Goal: Information Seeking & Learning: Learn about a topic

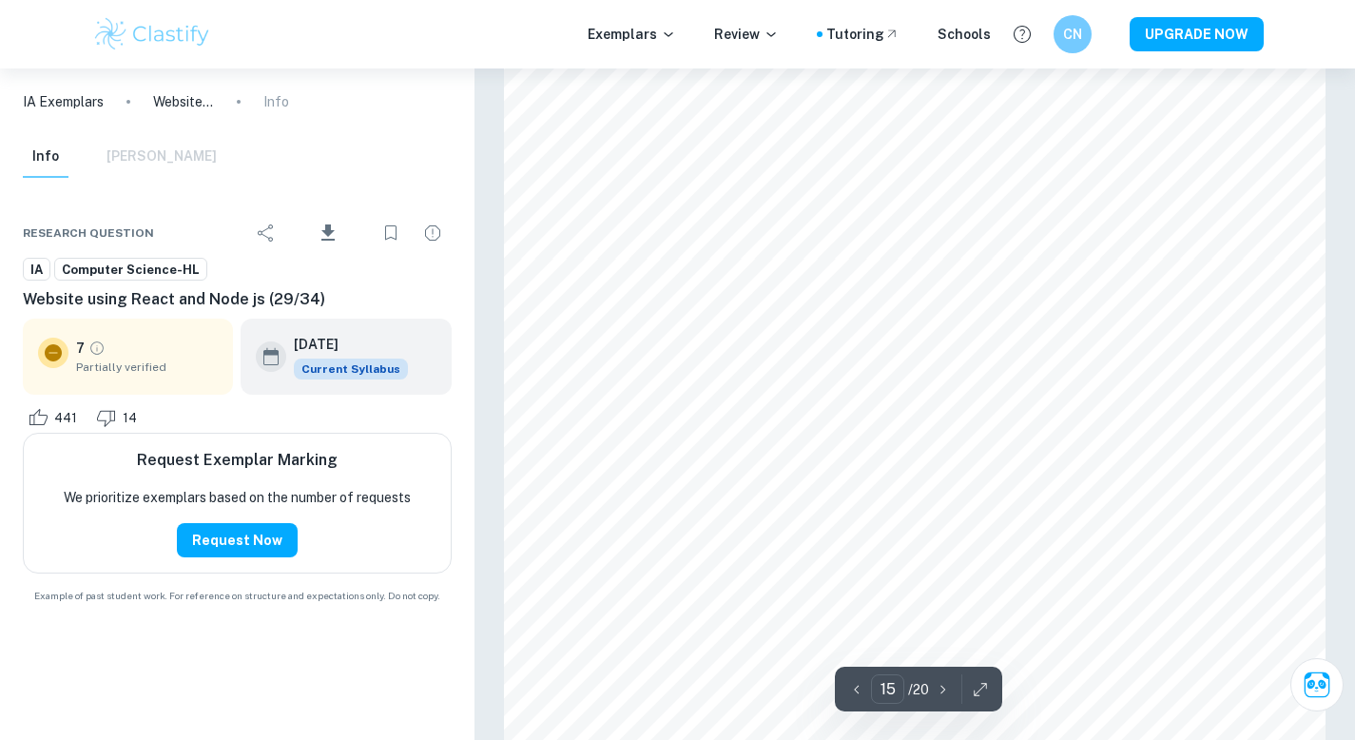
scroll to position [17728, 0]
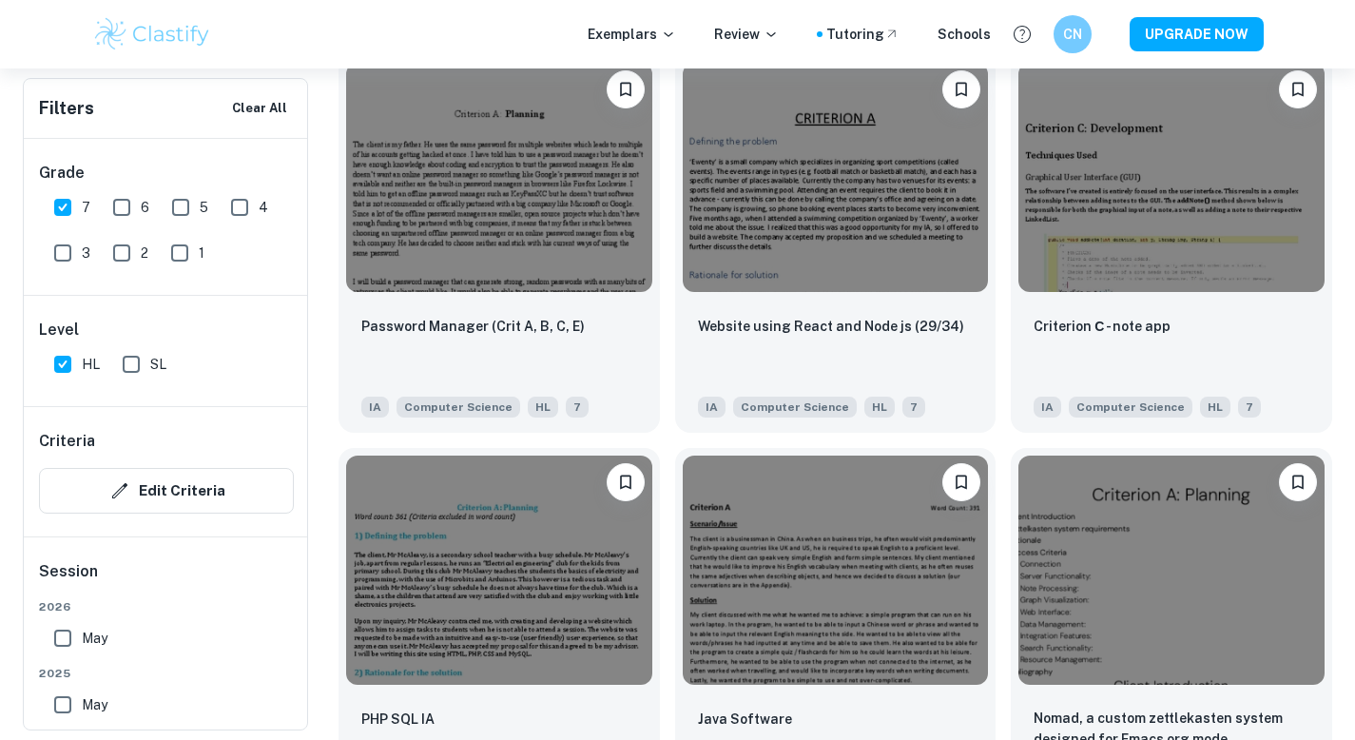
scroll to position [1928, 0]
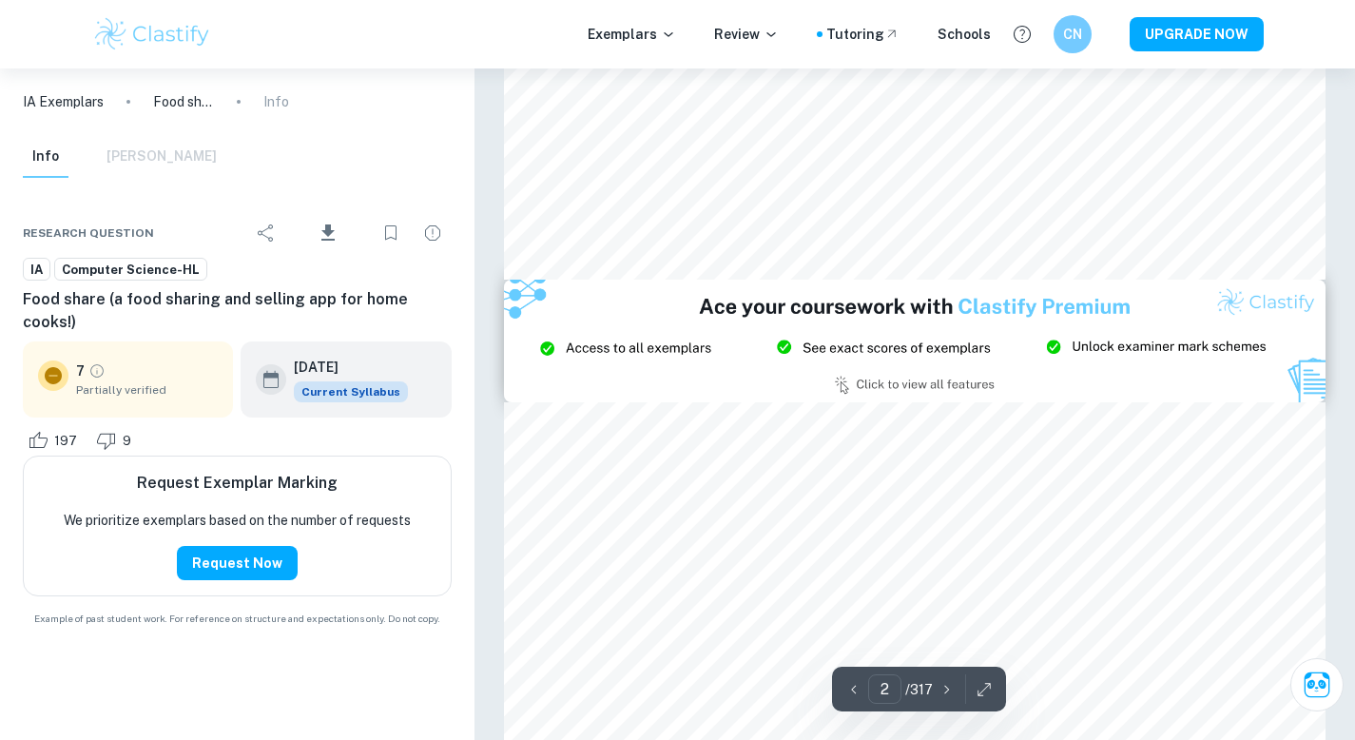
type input "3"
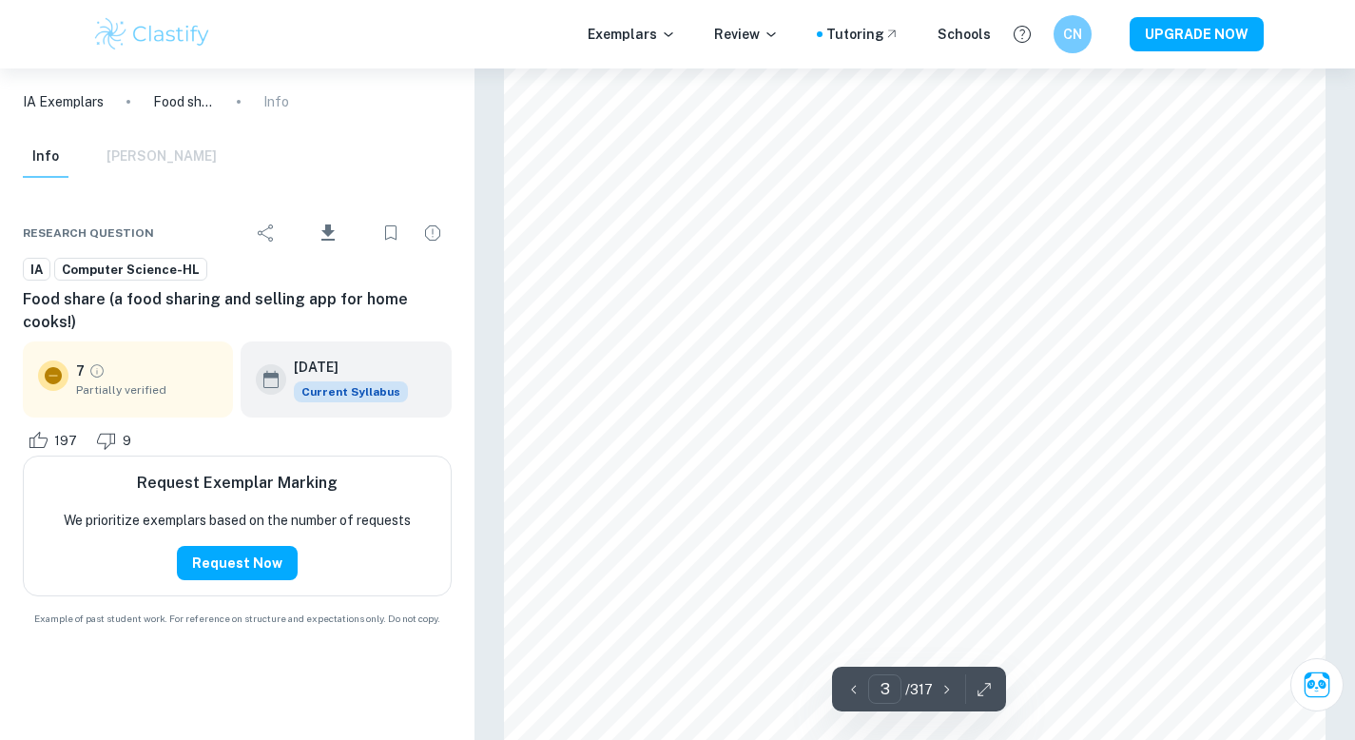
scroll to position [2629, 0]
type input "25"
click at [886, 689] on input "1" at bounding box center [884, 688] width 33 height 29
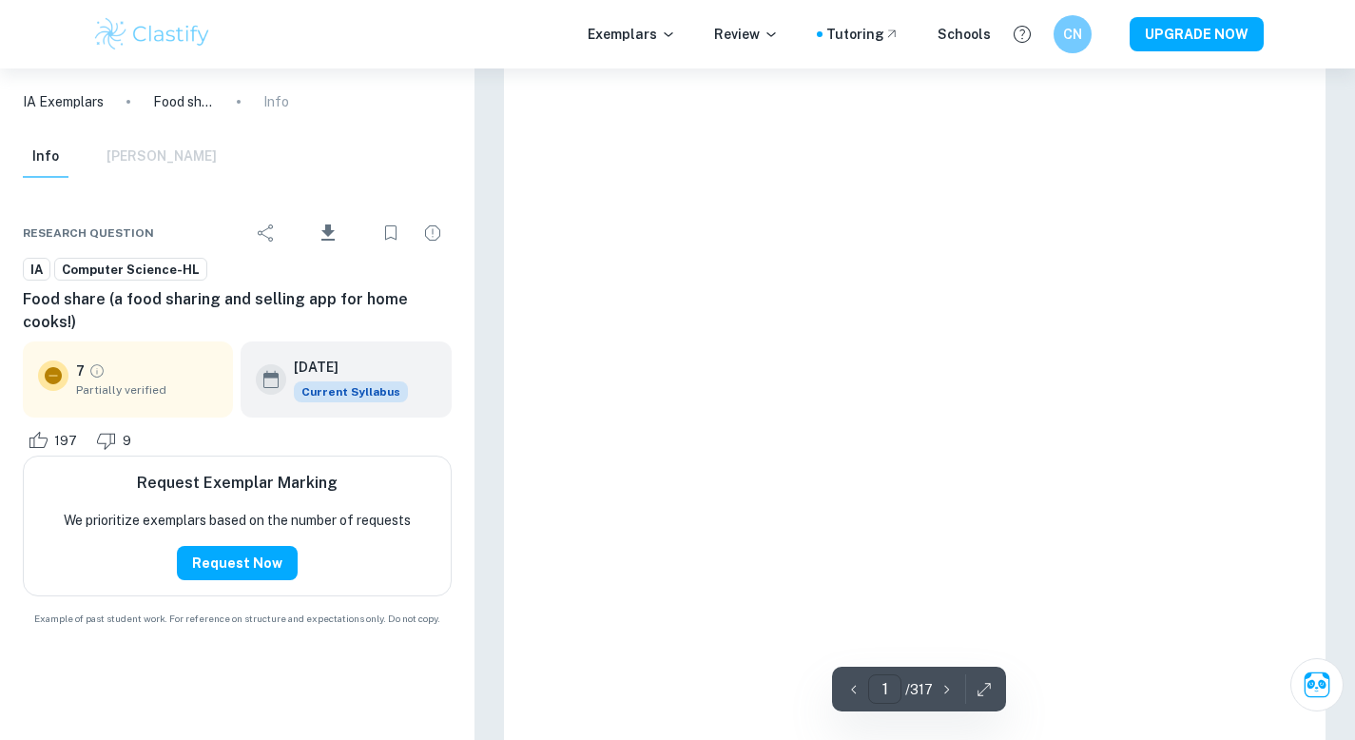
click at [889, 691] on input "1" at bounding box center [884, 688] width 33 height 29
type input "8"
click at [880, 688] on input "number" at bounding box center [884, 688] width 33 height 29
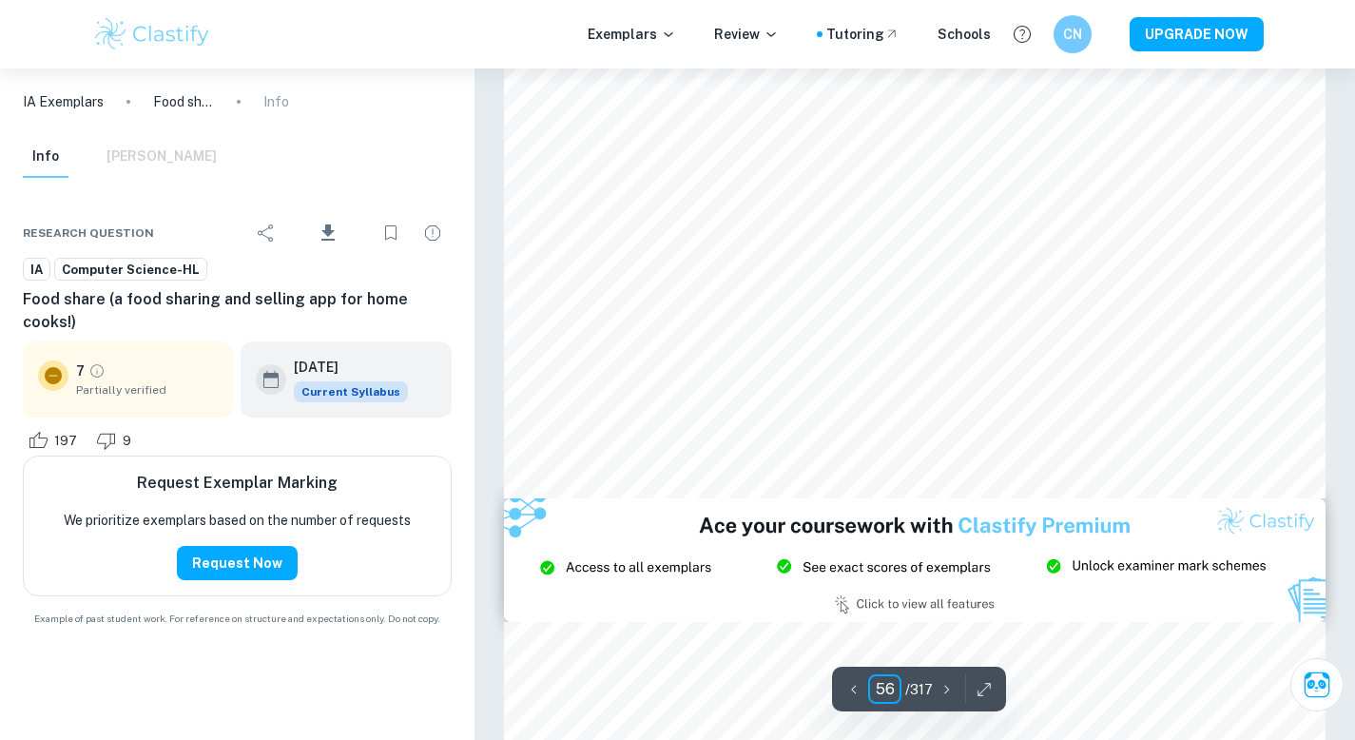
type input "5"
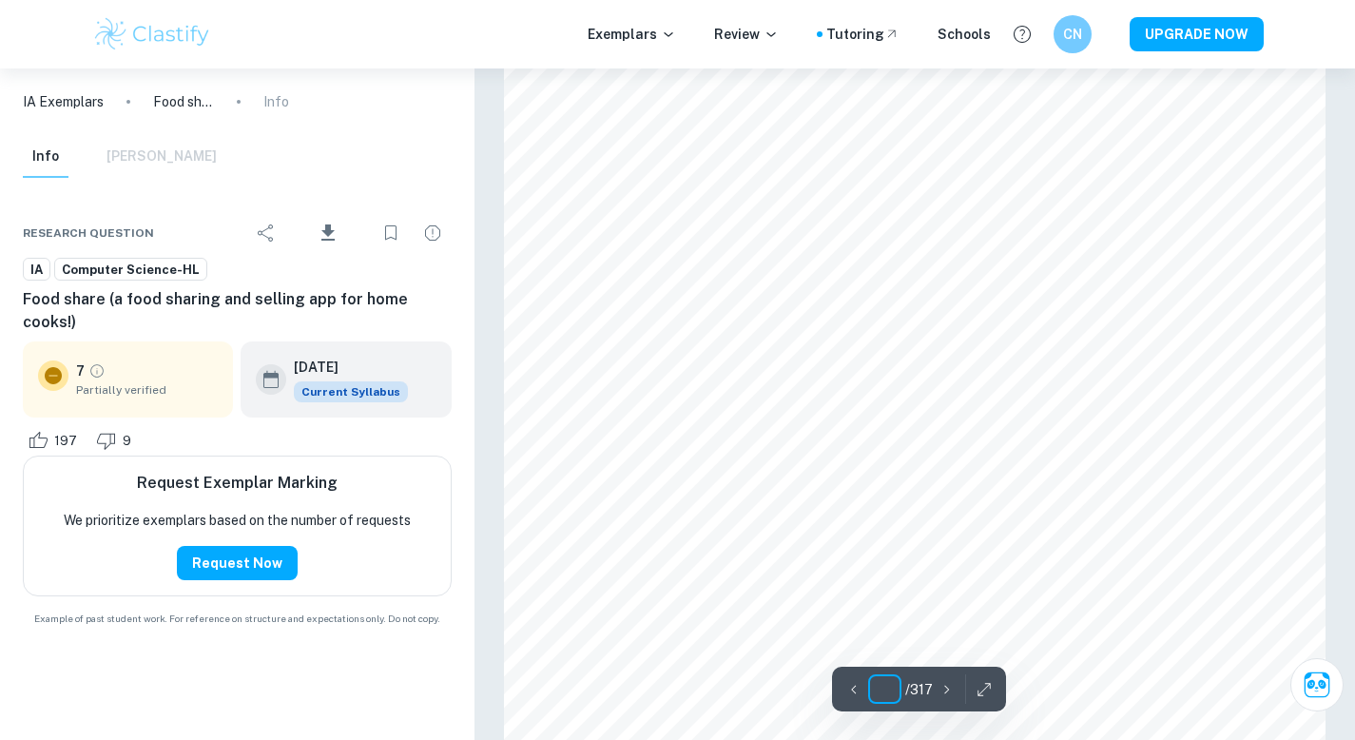
type input "5"
click at [890, 690] on input "4" at bounding box center [884, 688] width 33 height 29
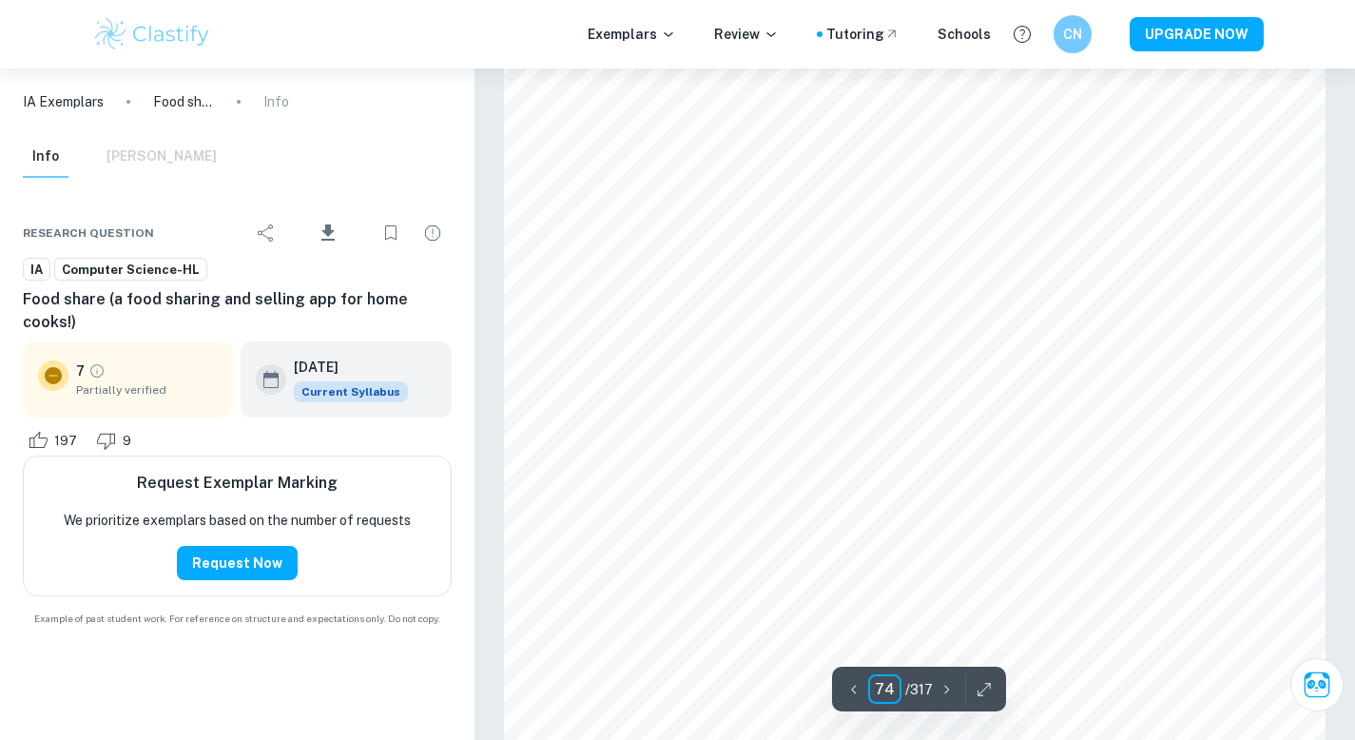
type input "7"
type input "26"
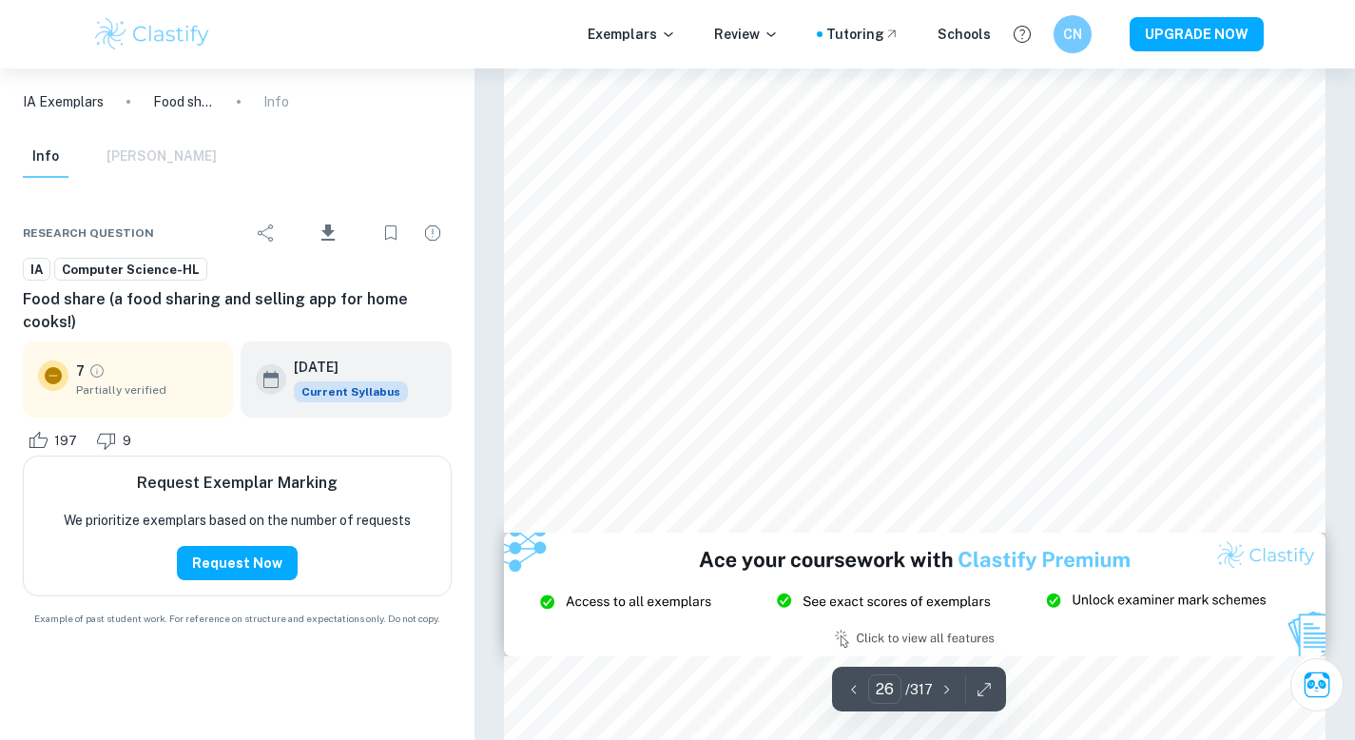
scroll to position [27036, 0]
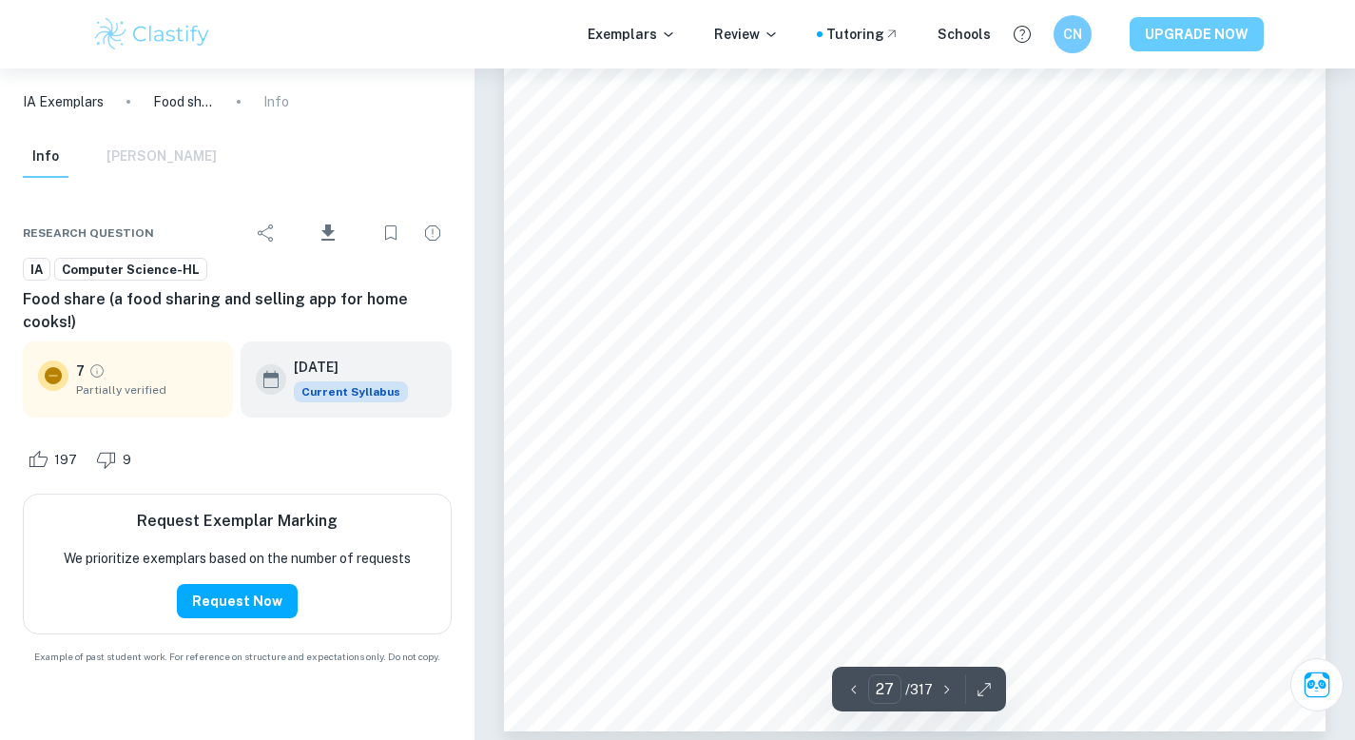
scroll to position [28829, 0]
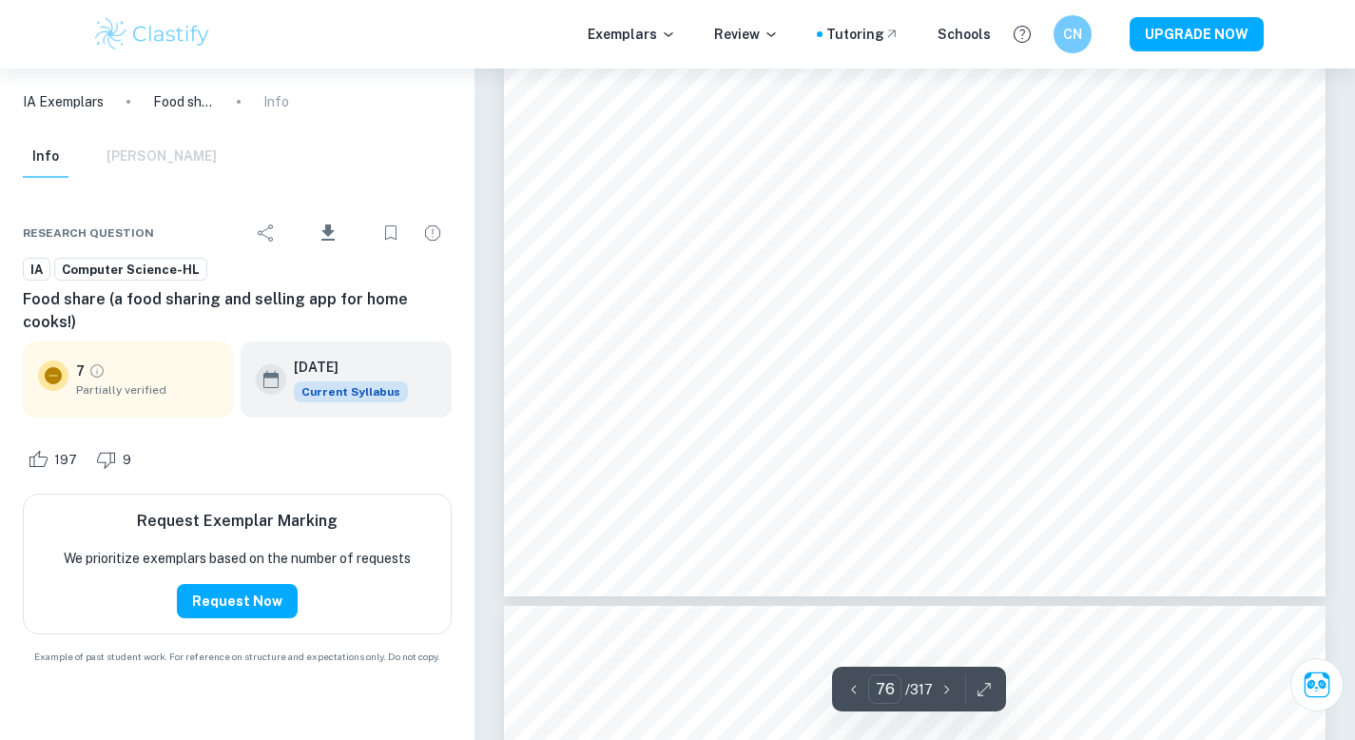
type input "75"
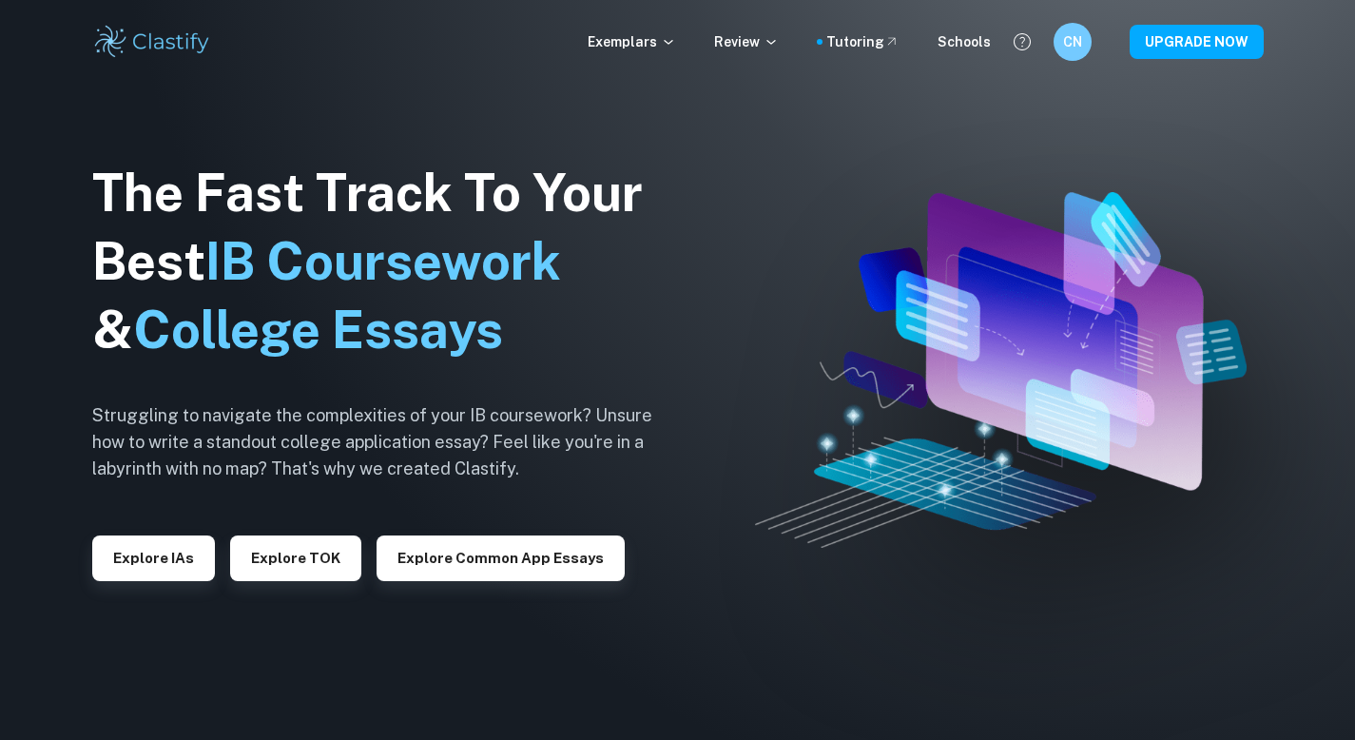
click at [144, 584] on div "The Fast Track To Your Best IB Coursework & College Essays Struggling to naviga…" at bounding box center [386, 370] width 589 height 650
click at [147, 574] on button "Explore IAs" at bounding box center [153, 558] width 123 height 46
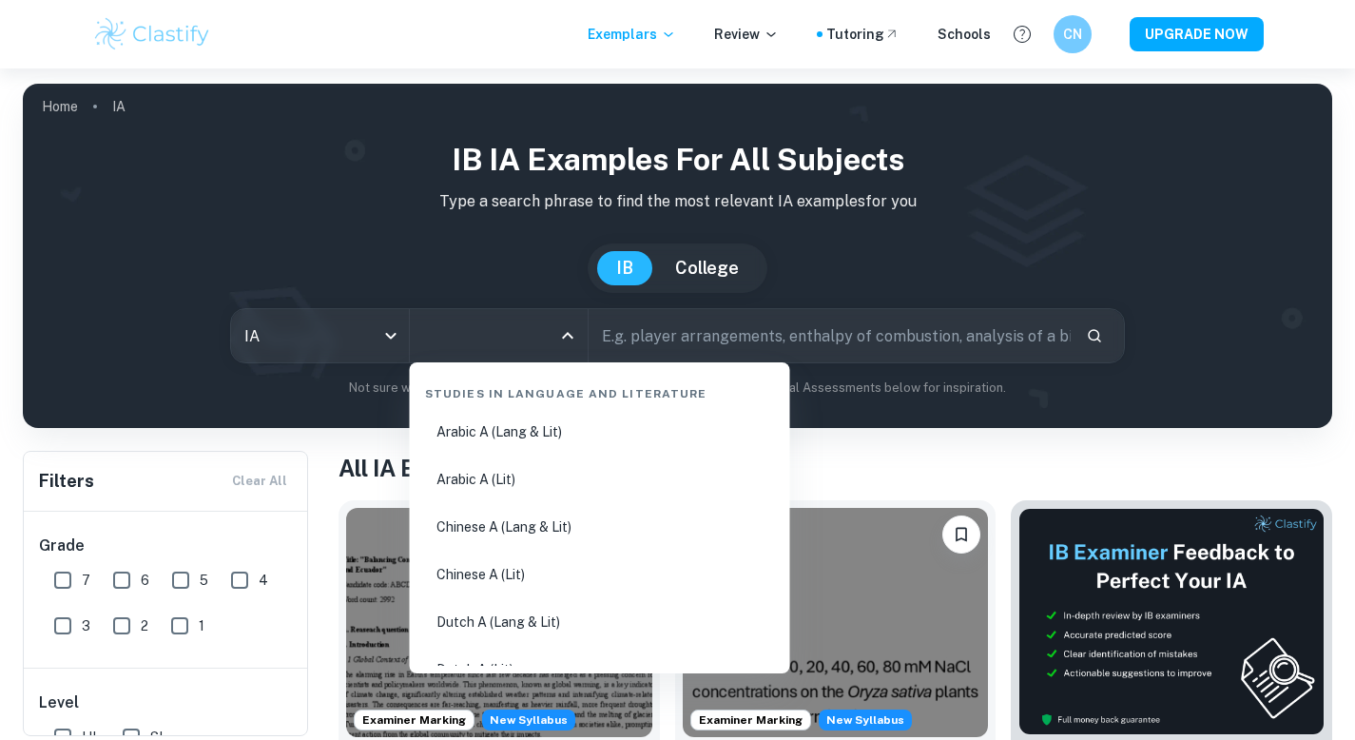
click at [514, 337] on input "All Subjects" at bounding box center [484, 336] width 132 height 36
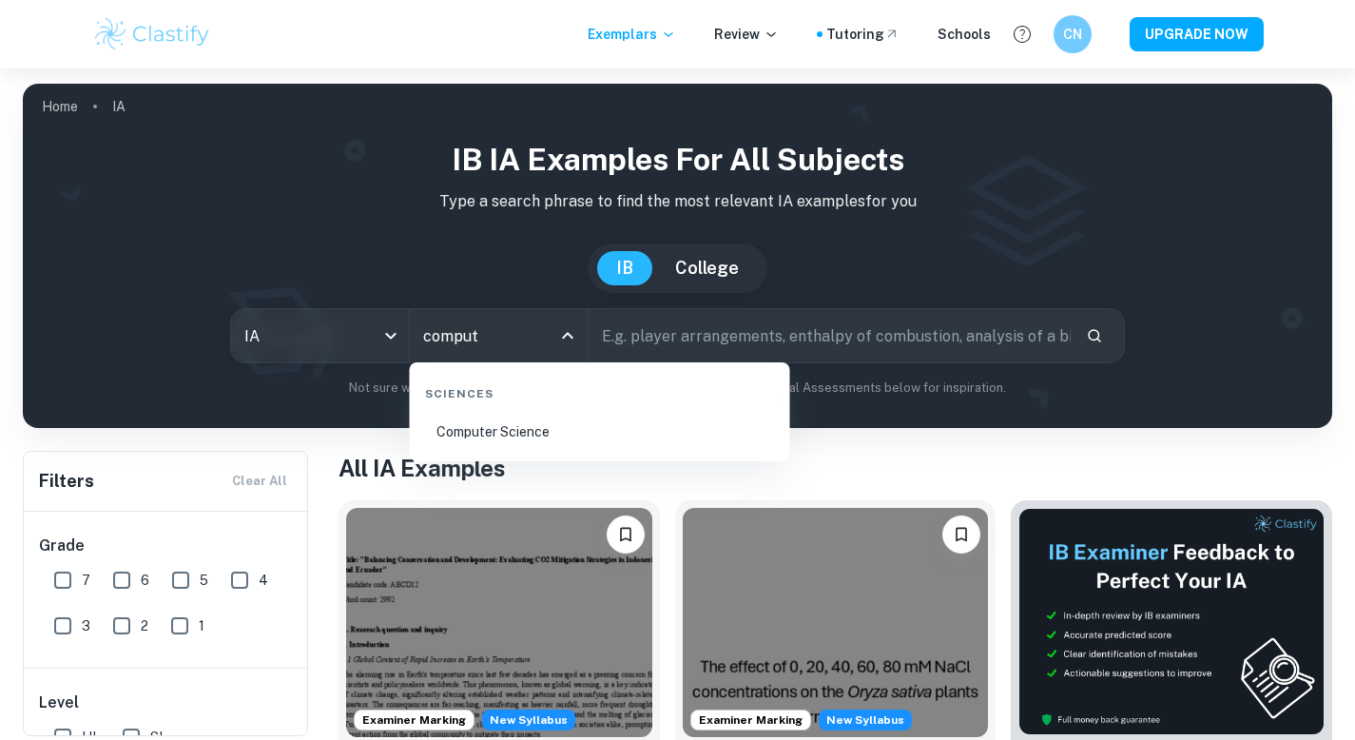
click at [524, 415] on li "Computer Science" at bounding box center [599, 432] width 365 height 44
type input "Computer Science"
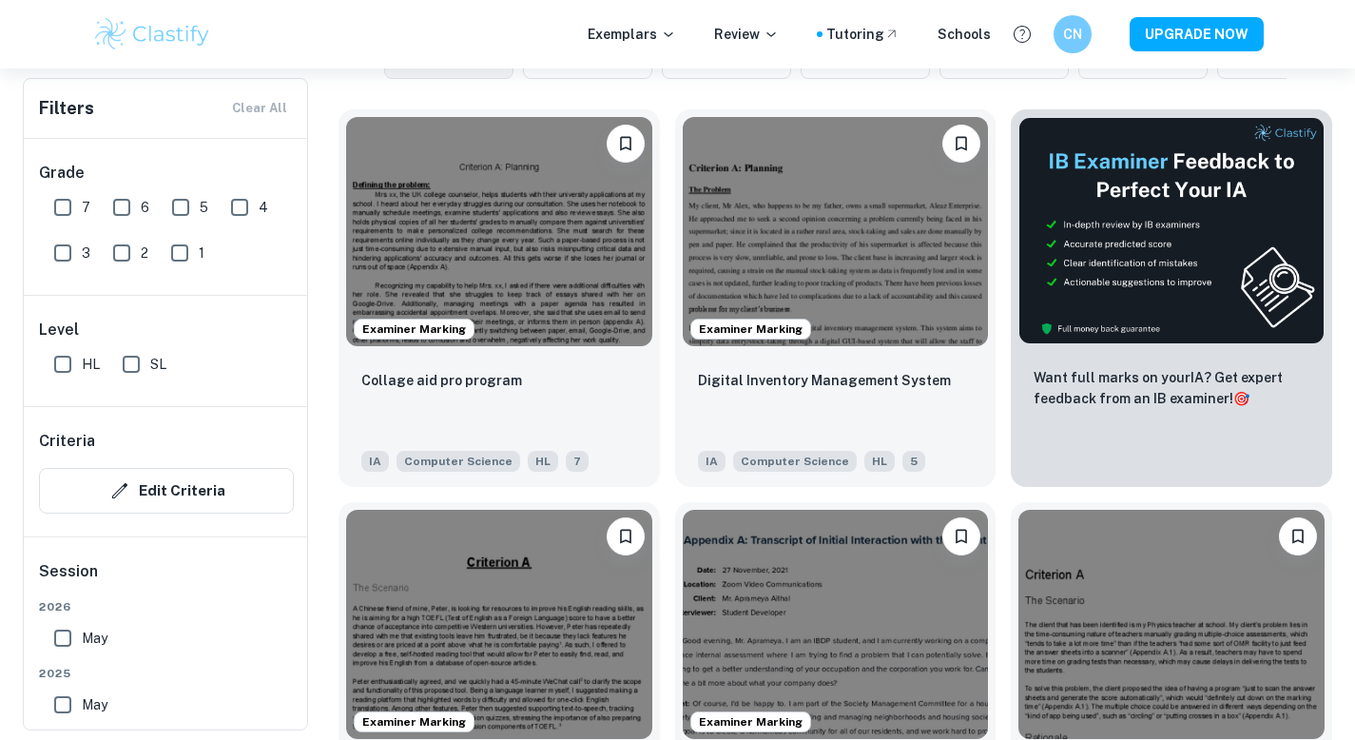
scroll to position [568, 0]
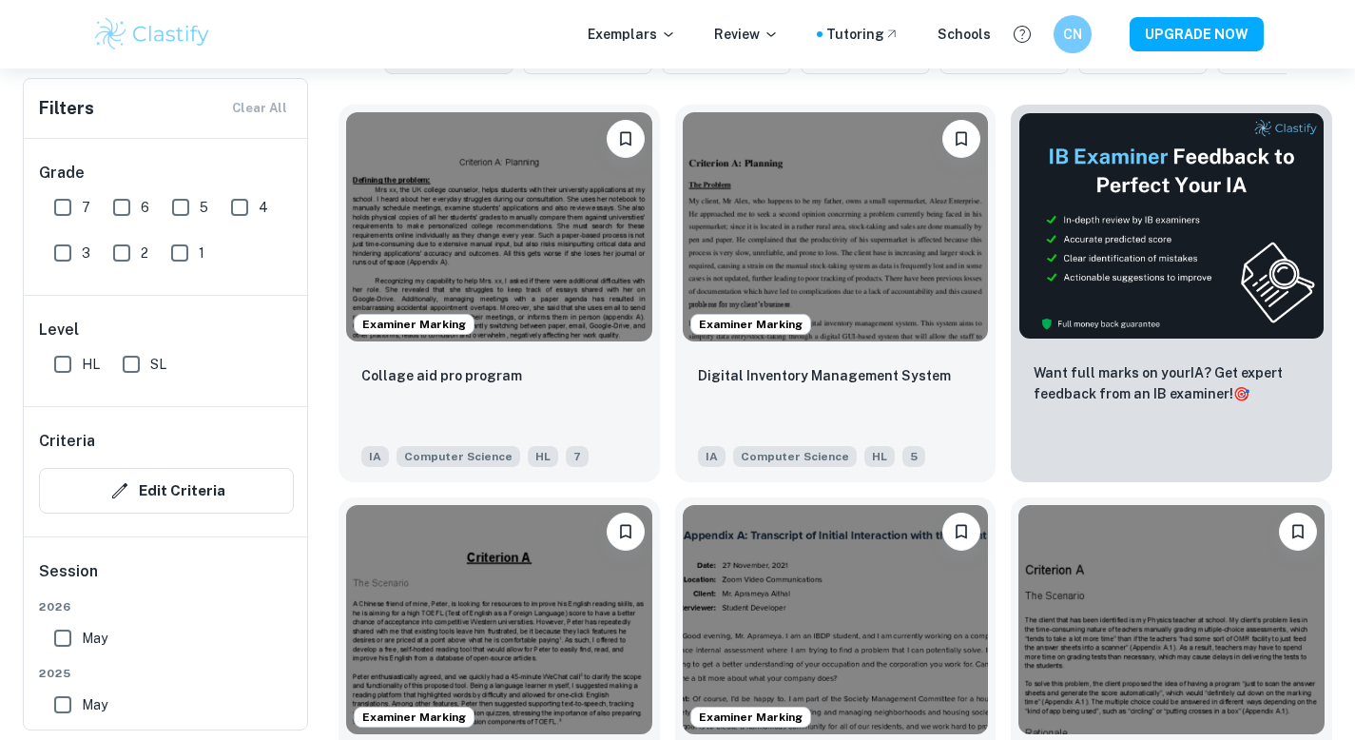
click at [72, 359] on input "HL" at bounding box center [63, 364] width 38 height 38
checkbox input "true"
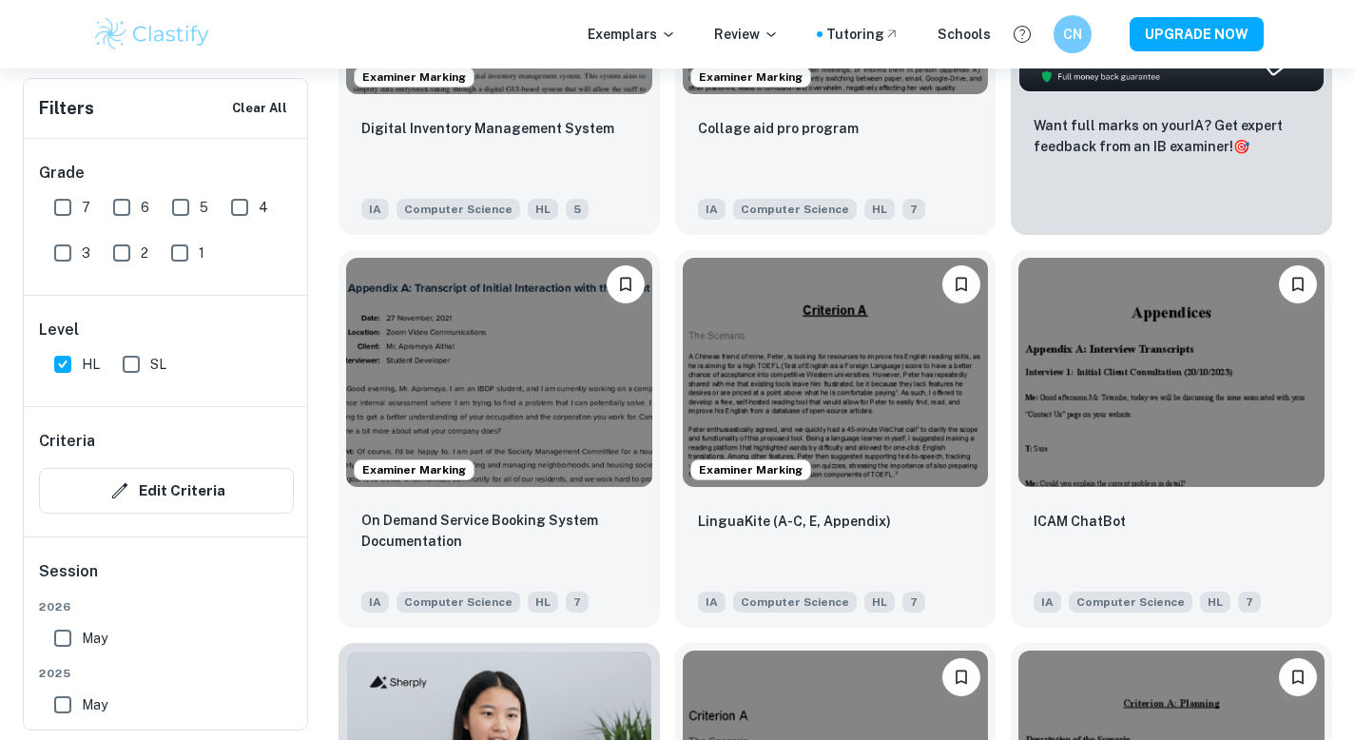
scroll to position [862, 0]
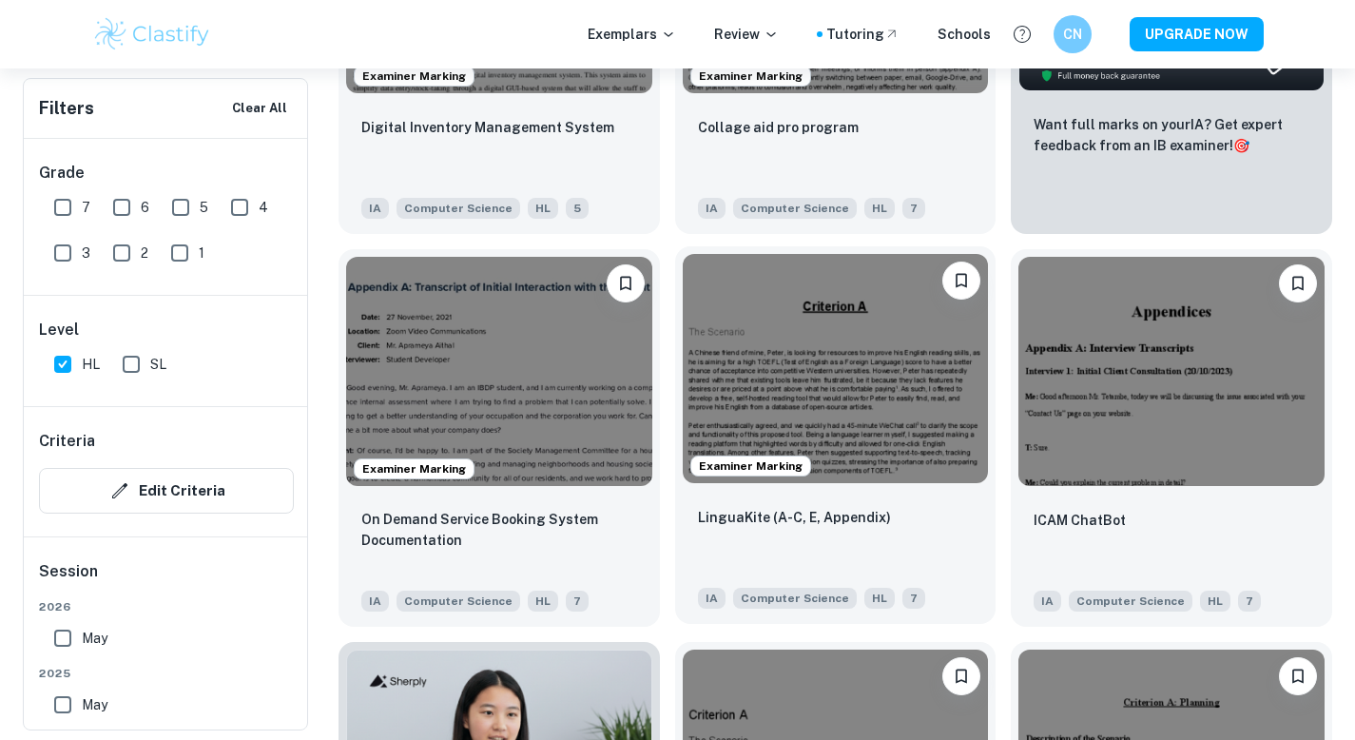
click at [836, 507] on div "LinguaKite (A-C, E, Appendix)" at bounding box center [836, 538] width 276 height 65
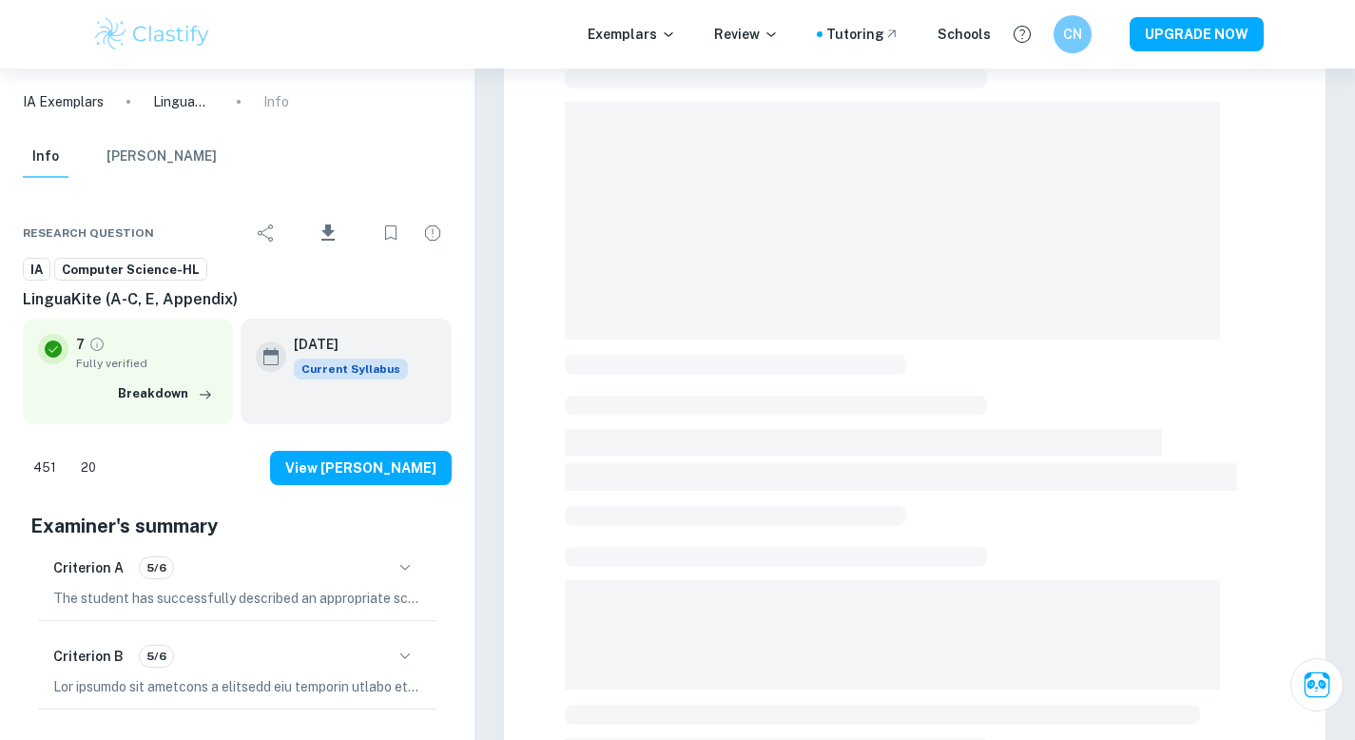
scroll to position [387, 0]
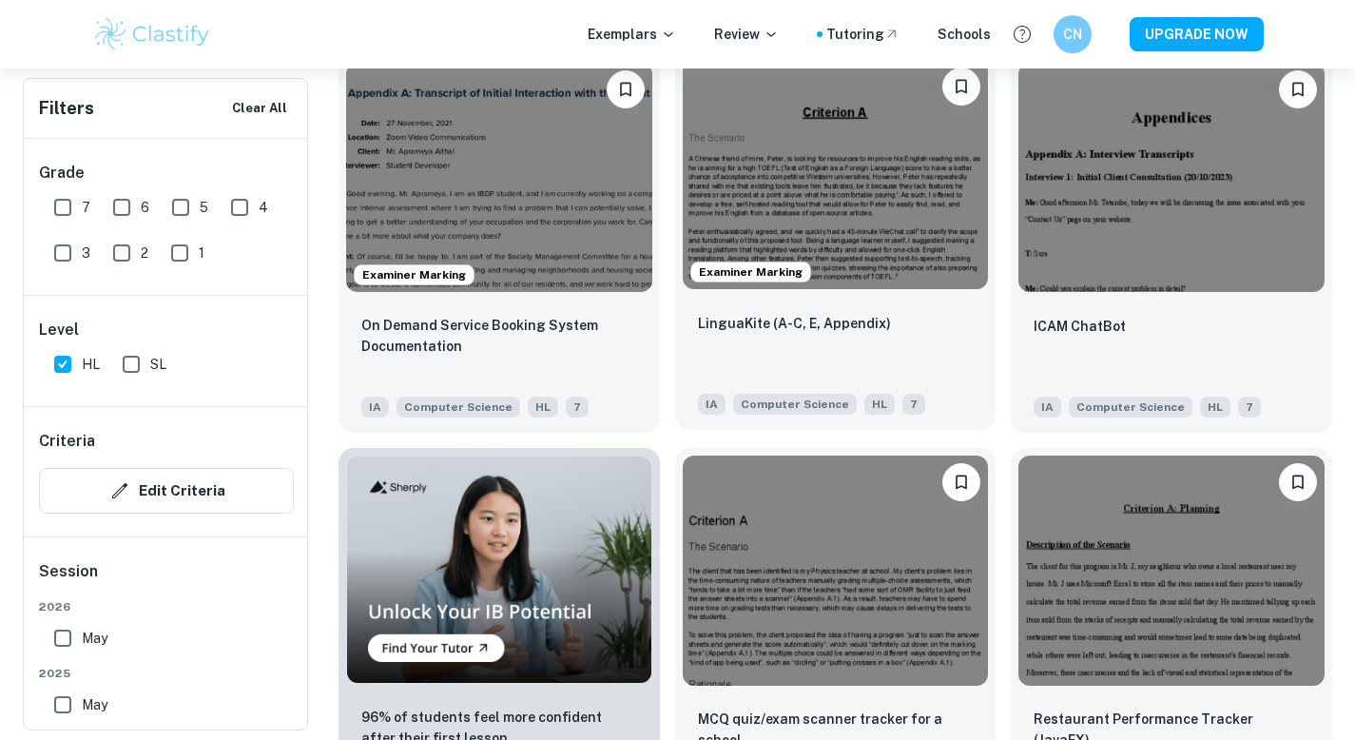
scroll to position [1055, 0]
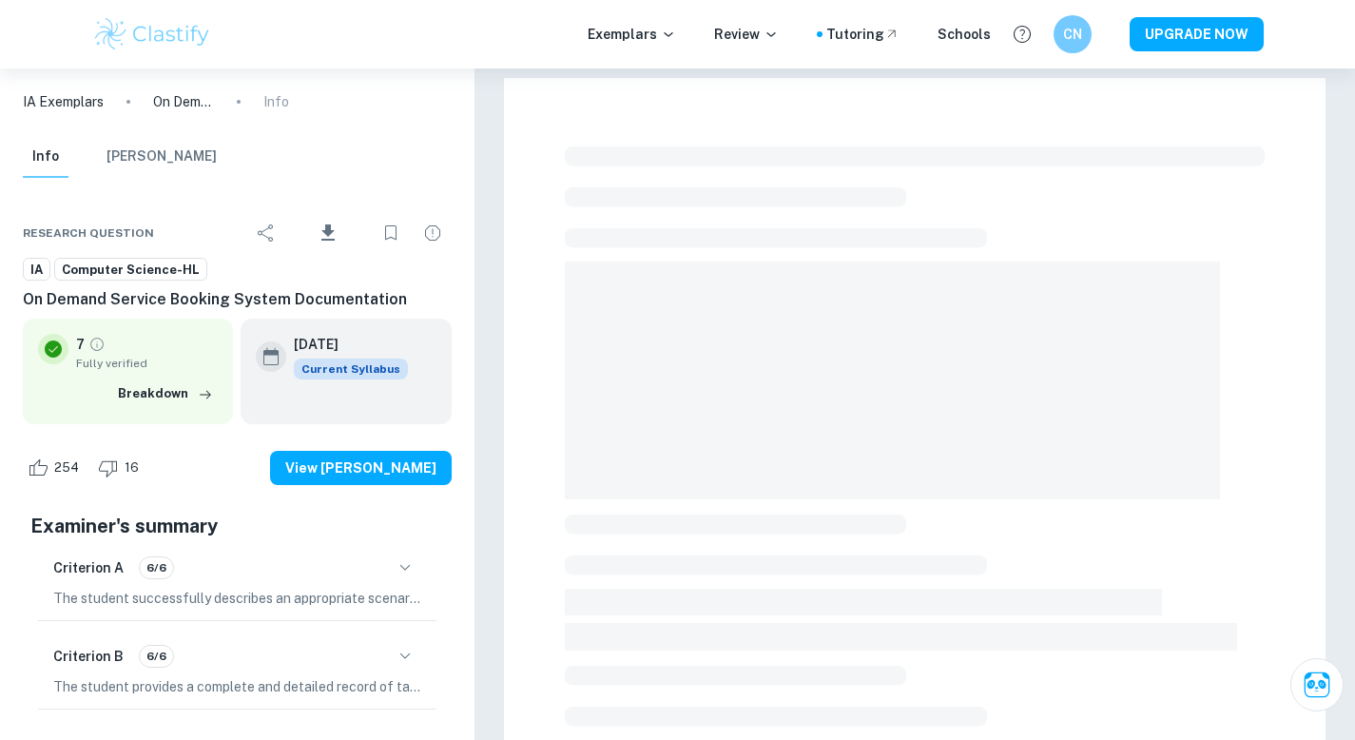
checkbox input "true"
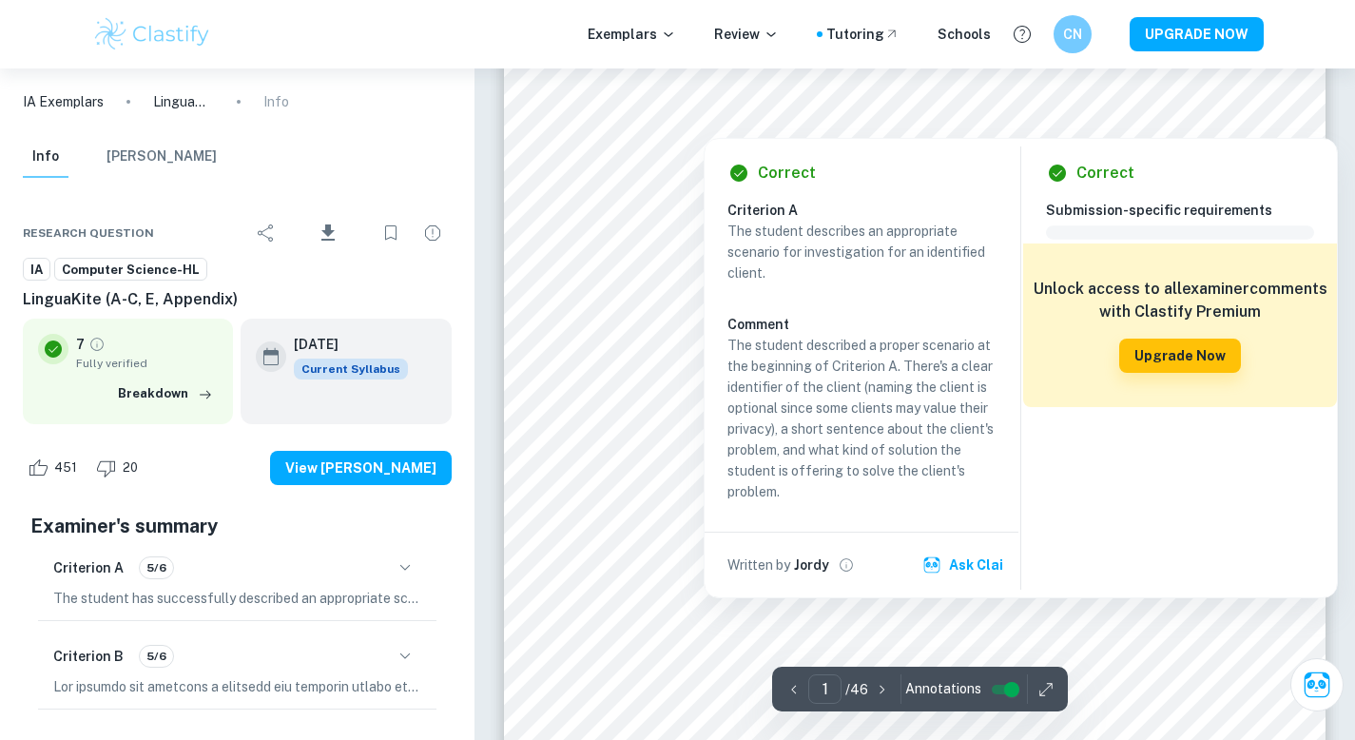
scroll to position [547, 0]
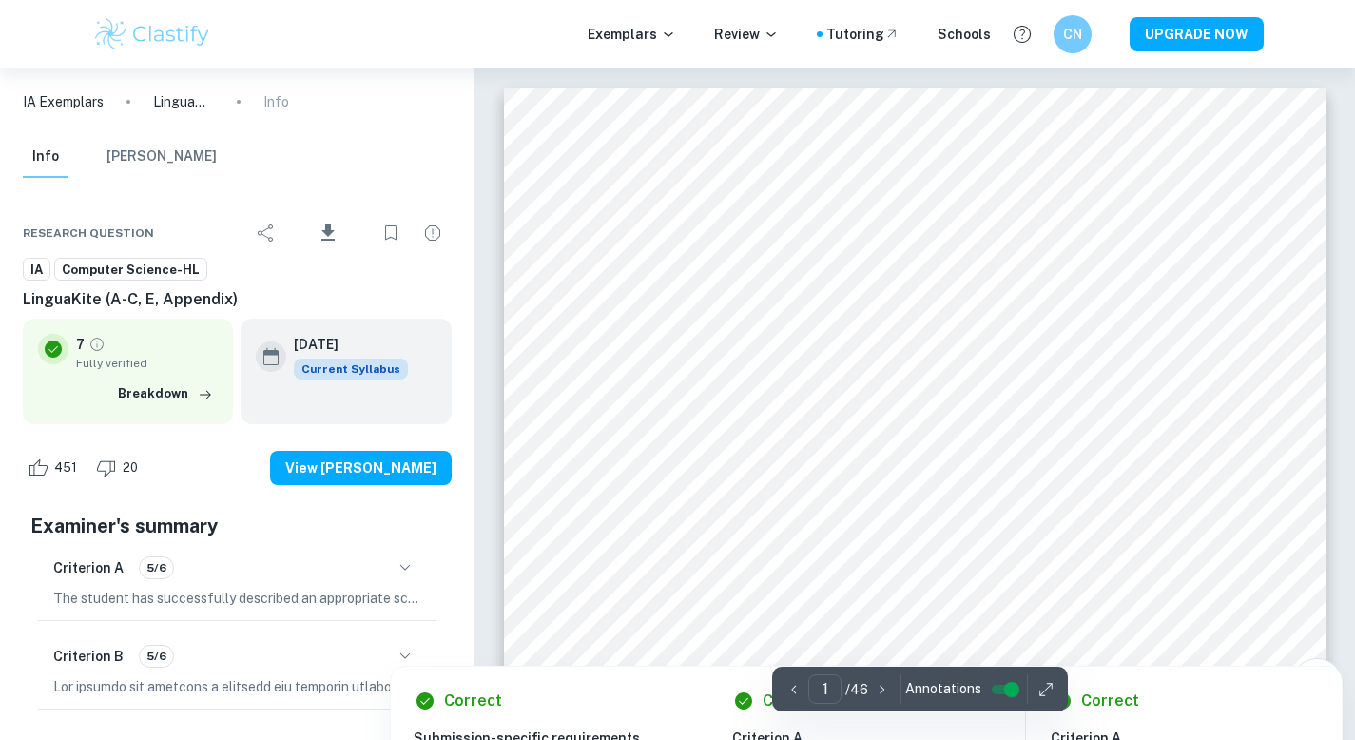
scroll to position [182, 0]
